Goal: Find specific page/section: Find specific page/section

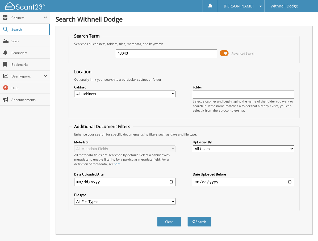
drag, startPoint x: 142, startPoint y: 54, endPoint x: 90, endPoint y: 52, distance: 52.1
click at [90, 52] on div "h3043 Advanced Search" at bounding box center [183, 53] width 225 height 14
paste input "014702"
type input "014702"
click at [187, 216] on button "Search" at bounding box center [199, 221] width 24 height 10
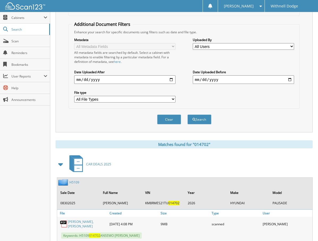
scroll to position [106, 0]
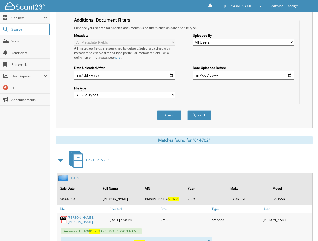
click at [62, 178] on img at bounding box center [63, 177] width 11 height 7
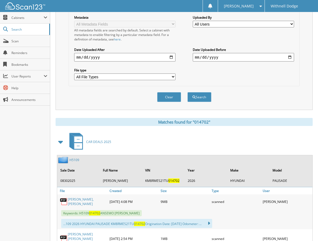
scroll to position [133, 0]
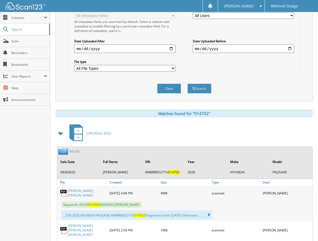
click at [87, 195] on link "[PERSON_NAME], [PERSON_NAME]" at bounding box center [87, 192] width 39 height 9
